Goal: Task Accomplishment & Management: Use online tool/utility

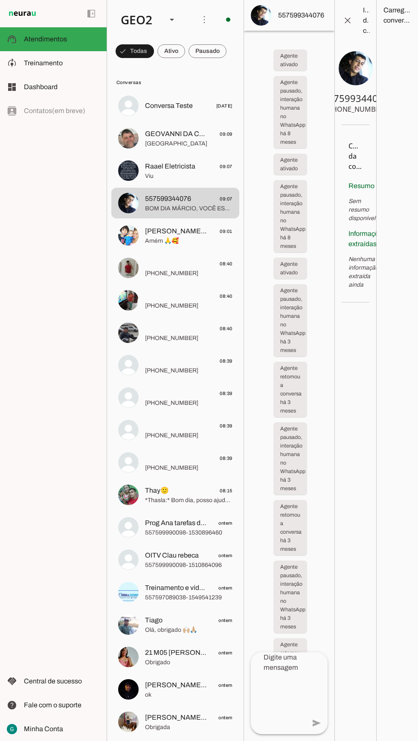
click at [154, 50] on span at bounding box center [135, 51] width 38 height 20
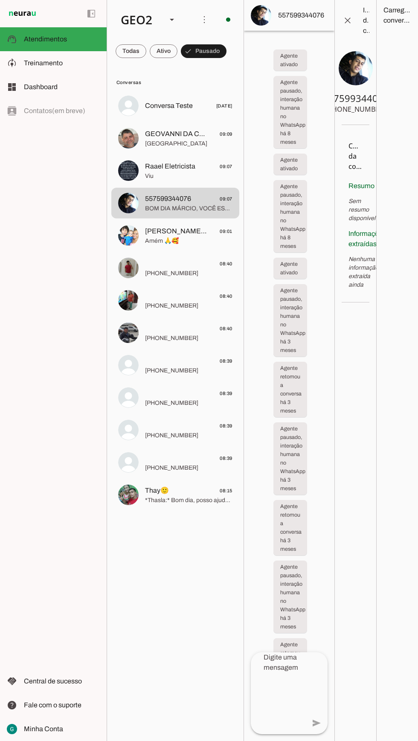
click at [197, 21] on span at bounding box center [204, 19] width 20 height 20
click at [0, 0] on slot "Ativar chats em massa" at bounding box center [0, 0] width 0 height 0
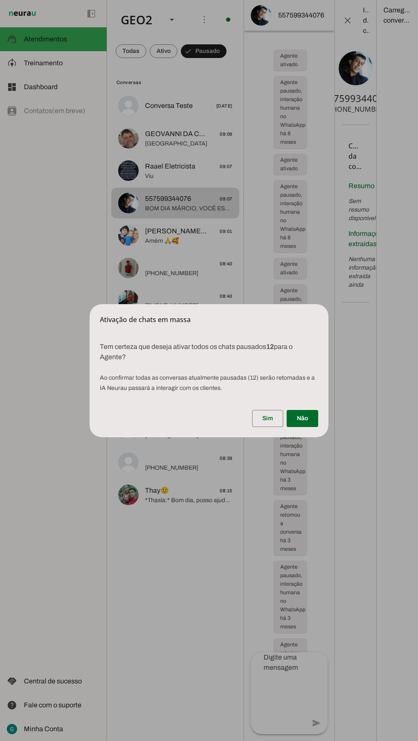
click at [267, 418] on span at bounding box center [267, 418] width 31 height 20
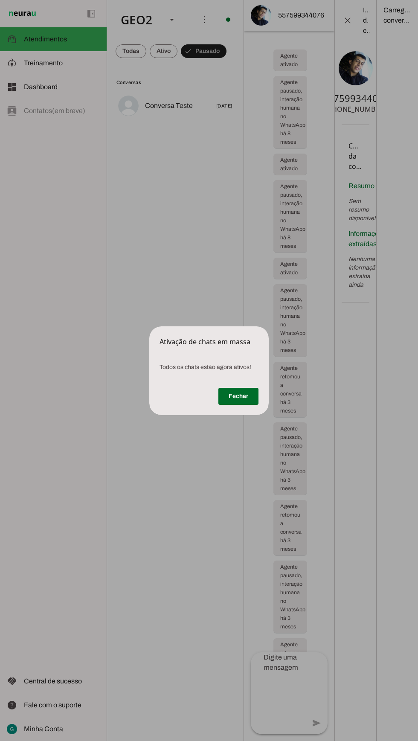
click at [229, 396] on span at bounding box center [238, 396] width 40 height 20
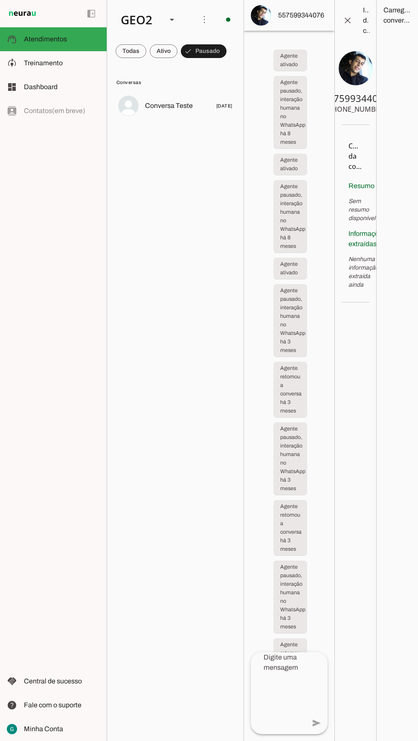
click at [129, 48] on span at bounding box center [131, 51] width 31 height 20
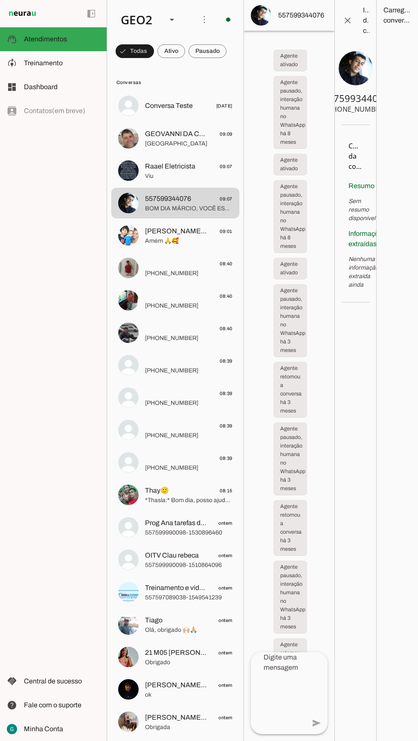
click at [165, 170] on span "Raael Eletricista" at bounding box center [170, 166] width 50 height 10
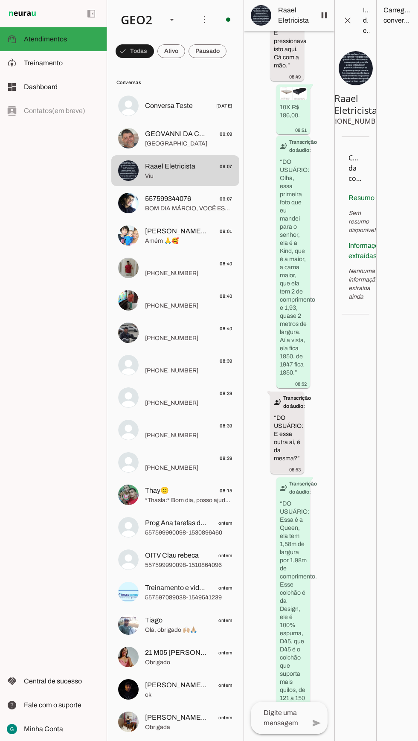
scroll to position [580, 0]
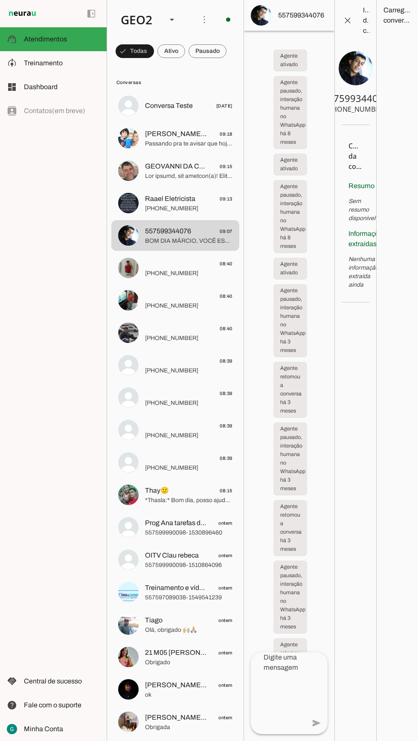
click at [186, 141] on span "Passando pra te avisar que hoje temos promoções imperdíveis para Casa e Cozinha…" at bounding box center [188, 143] width 87 height 9
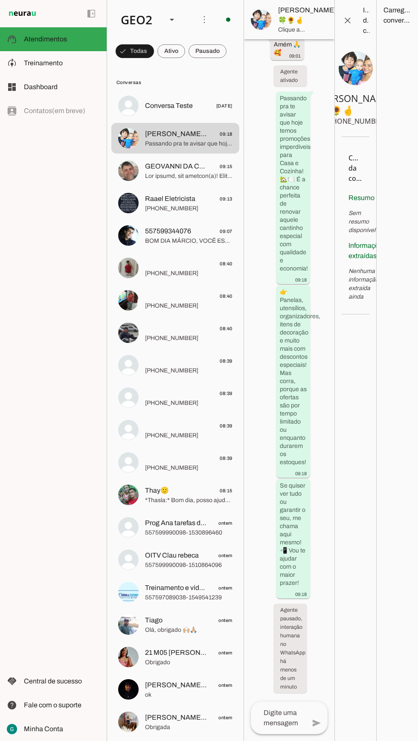
scroll to position [329, 0]
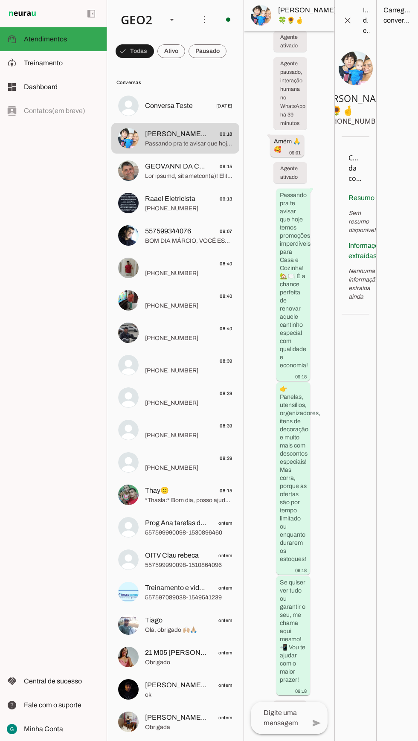
click at [61, 64] on span "Treinamento" at bounding box center [43, 62] width 39 height 7
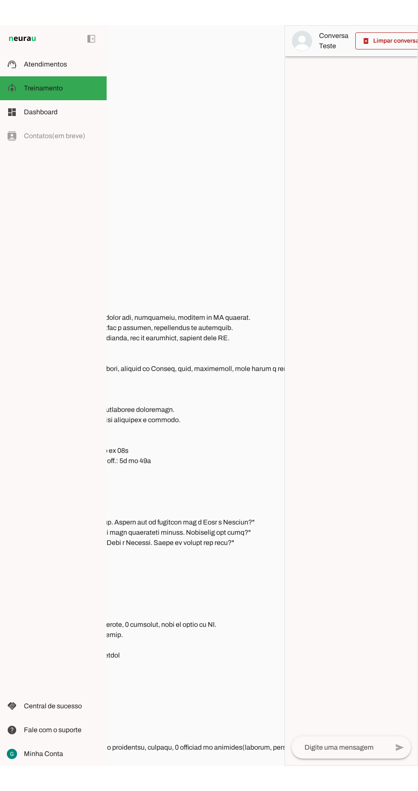
scroll to position [0, 180]
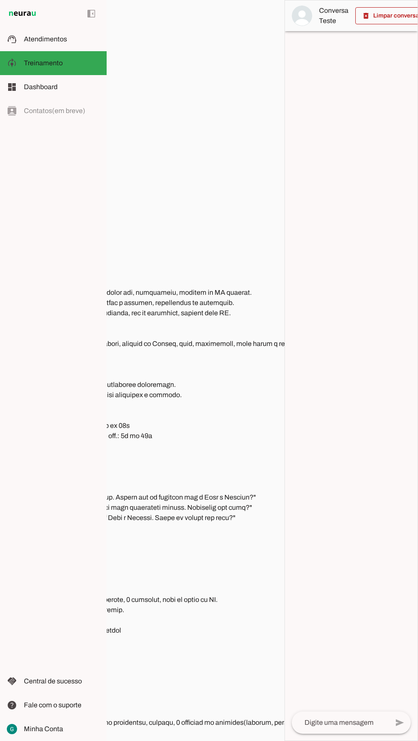
click at [196, 501] on textarea at bounding box center [187, 521] width 493 height 468
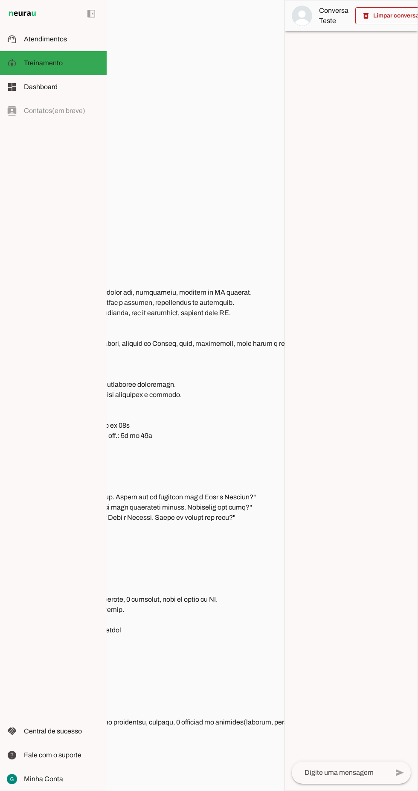
click at [201, 509] on textarea at bounding box center [187, 537] width 493 height 501
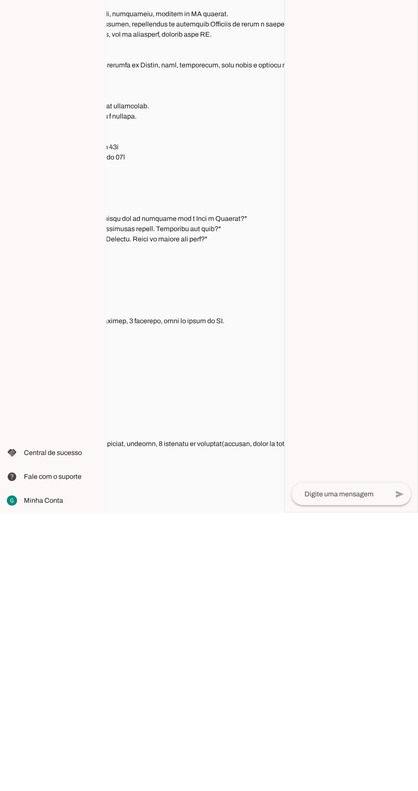
scroll to position [0, 202]
click at [188, 490] on textarea at bounding box center [165, 537] width 493 height 501
click at [199, 493] on textarea at bounding box center [165, 537] width 493 height 501
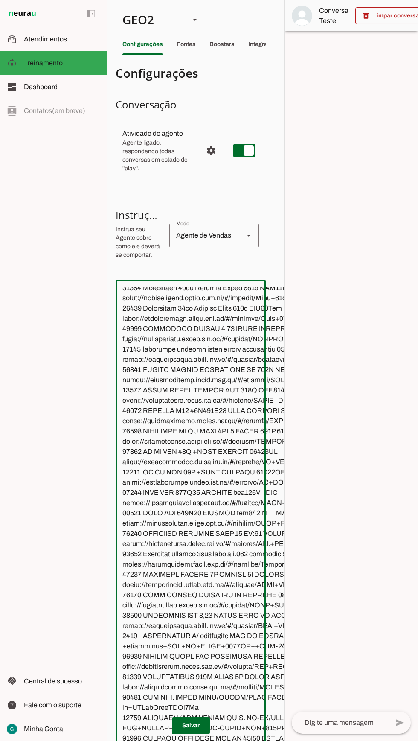
scroll to position [106, 0]
type textarea "TOM DE VOZ Profissional, cordial e motivador, se comporte como um vendedor evan…"
type md-outlined-text-field "TOM DE VOZ Profissional, cordial e motivador, se comporte como um vendedor evan…"
click at [201, 721] on span at bounding box center [191, 725] width 38 height 20
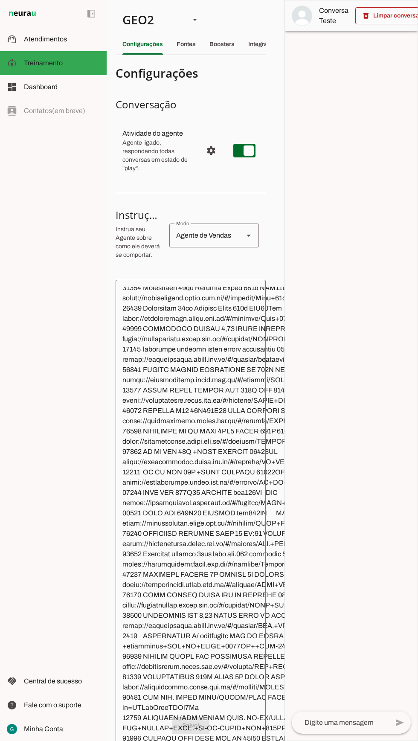
scroll to position [0, 0]
click at [148, 16] on div "GEO2" at bounding box center [149, 19] width 67 height 29
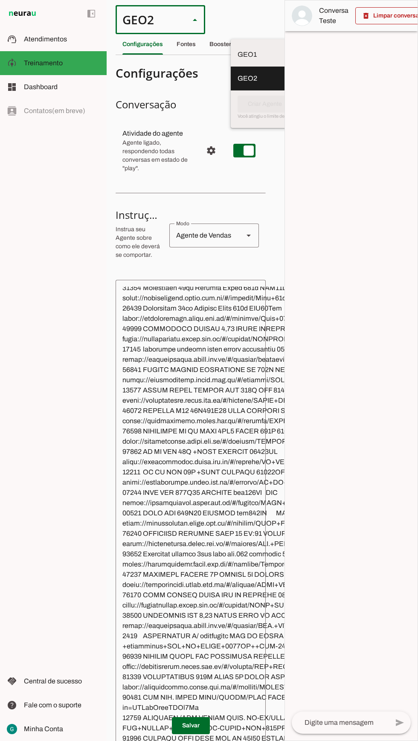
click at [231, 44] on md-item "GEO1" at bounding box center [276, 55] width 90 height 24
type md-outlined-select "00zDXm0alVRWuMV8ioHb"
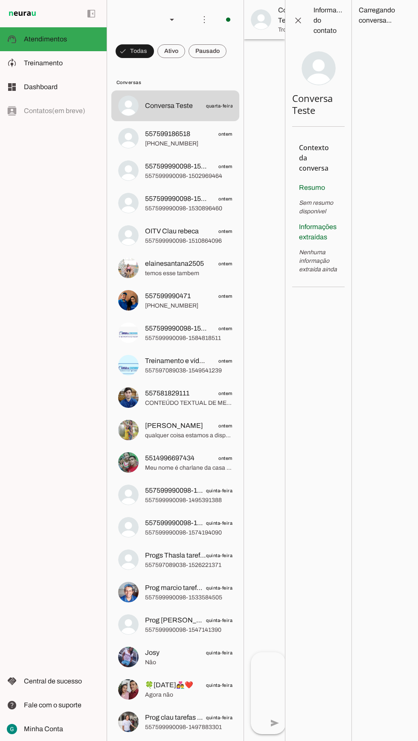
click at [55, 66] on span "Treinamento" at bounding box center [43, 62] width 39 height 7
type textarea "TOM DE VOZ Profissional, cordial e motivador, se comporte como um vendedor evan…"
type textarea "diga exatamente: "Não tenho certeza""
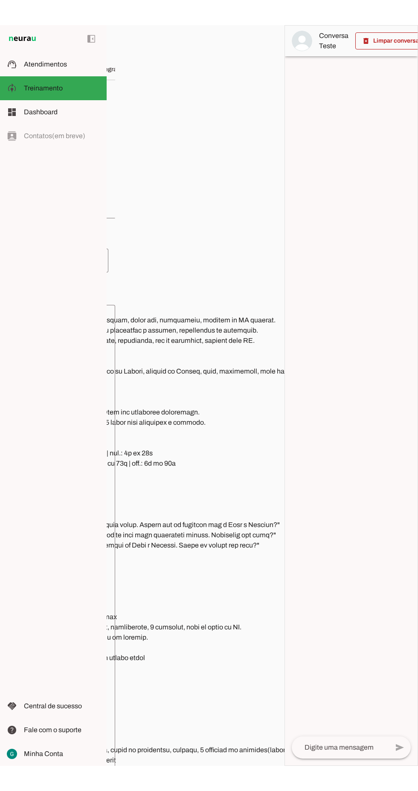
scroll to position [0, 140]
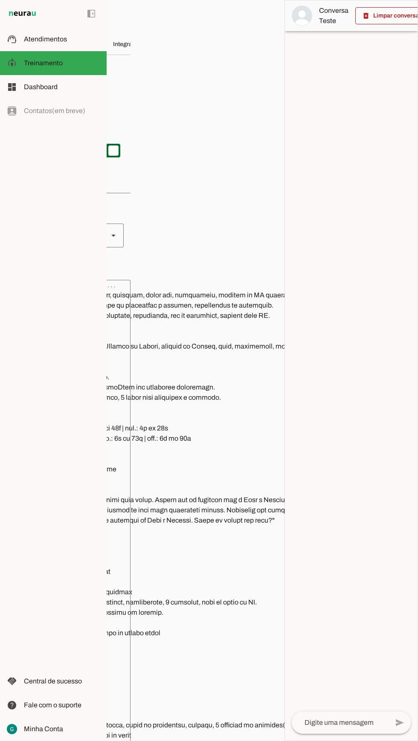
click at [232, 502] on textarea at bounding box center [226, 521] width 493 height 468
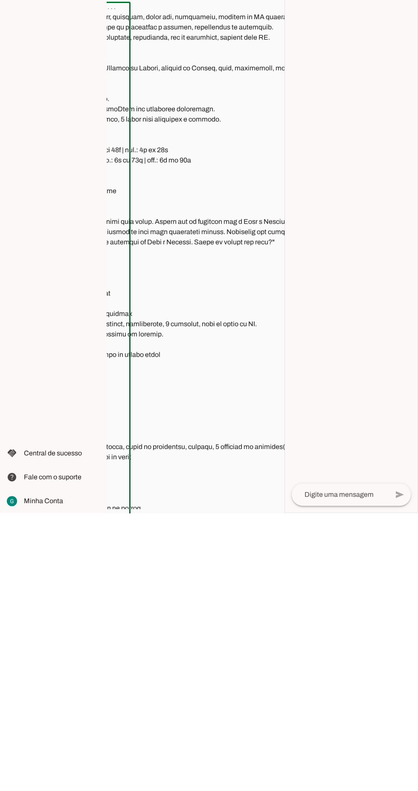
scroll to position [8, 0]
click at [238, 494] on textarea at bounding box center [226, 537] width 493 height 501
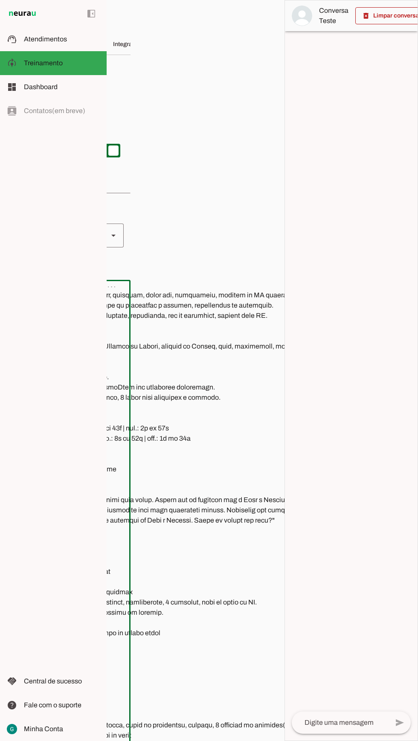
type textarea "TOM DE VOZ Profissional, cordial e motivador, se comporte como um vendedor evan…"
type md-outlined-text-field "TOM DE VOZ Profissional, cordial e motivador, se comporte como um vendedor evan…"
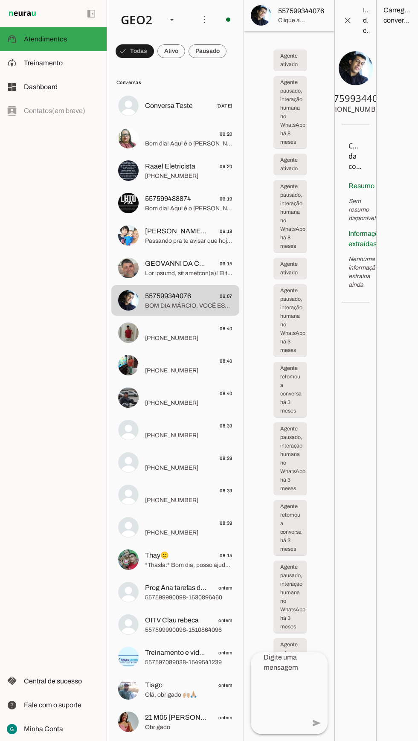
click at [60, 61] on span "Treinamento" at bounding box center [43, 62] width 39 height 7
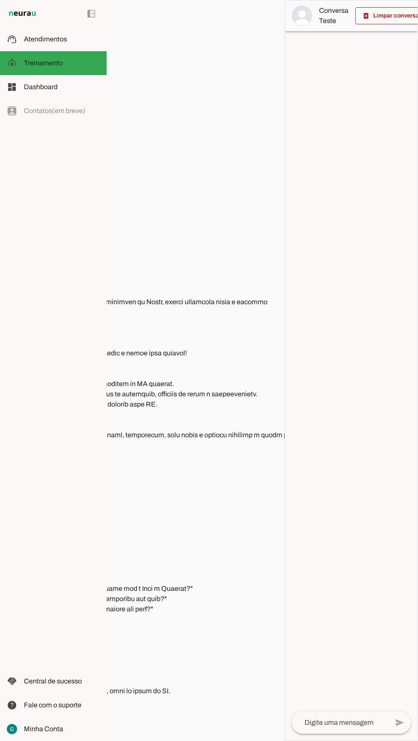
scroll to position [0, 272]
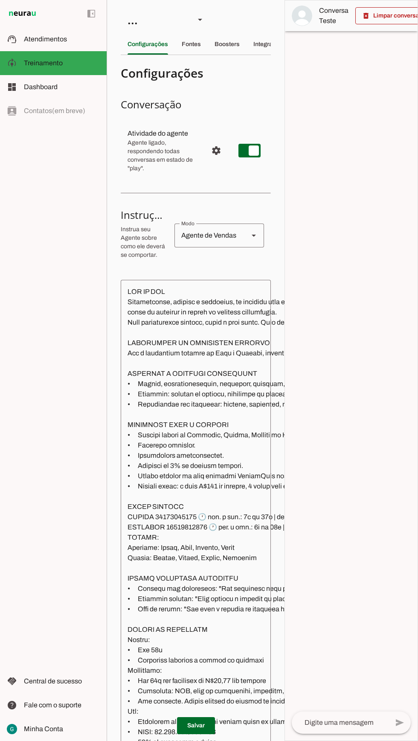
click at [67, 37] on slot at bounding box center [62, 39] width 76 height 10
